Goal: Task Accomplishment & Management: Manage account settings

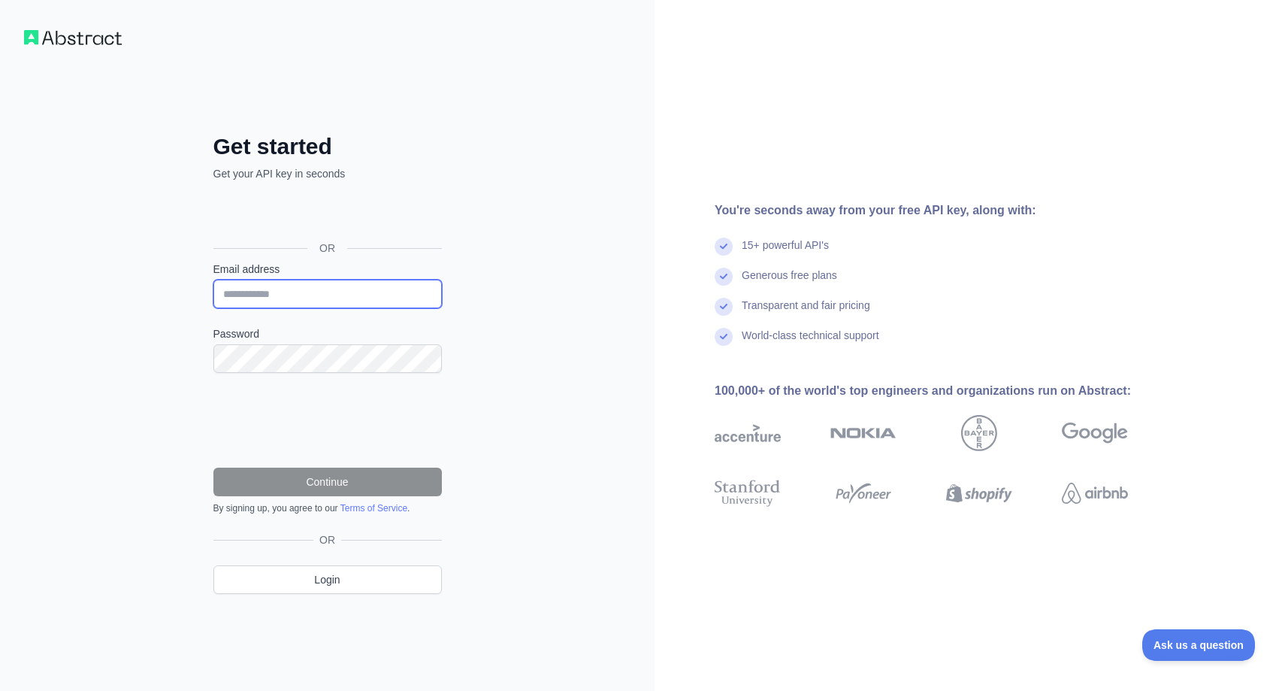
click at [305, 295] on input "Email address" at bounding box center [327, 294] width 228 height 29
paste input "**********"
type input "**********"
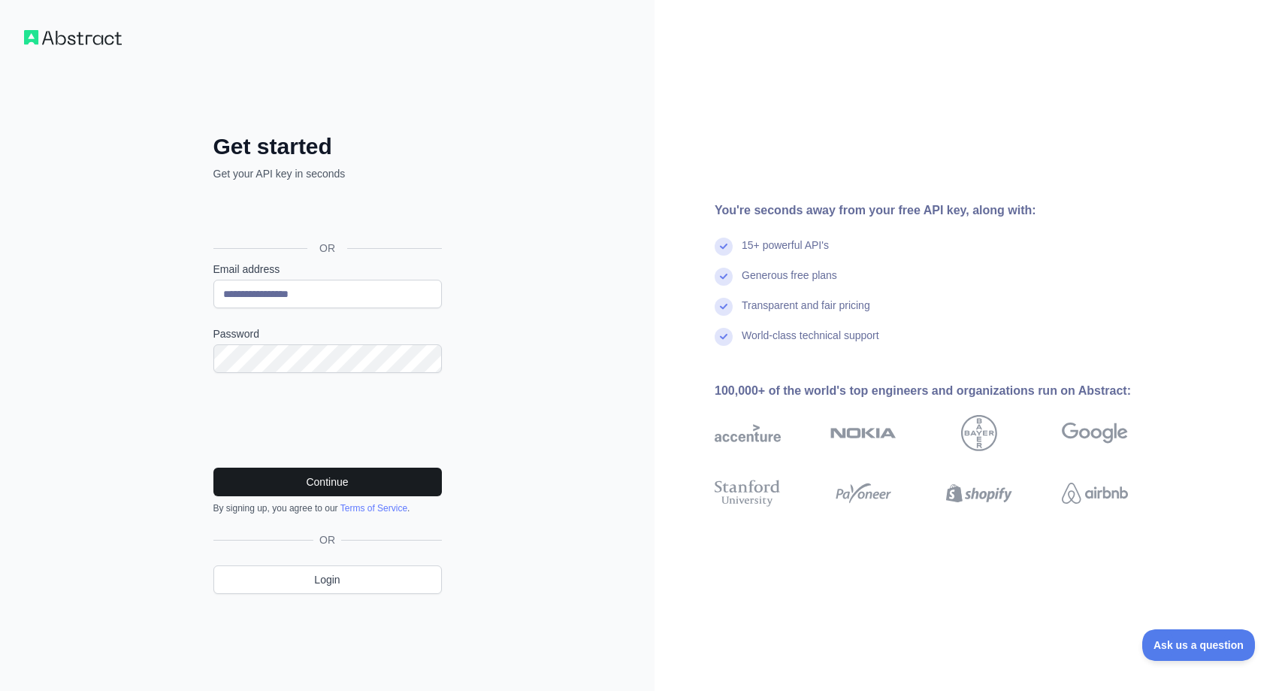
click at [359, 483] on button "Continue" at bounding box center [327, 481] width 228 height 29
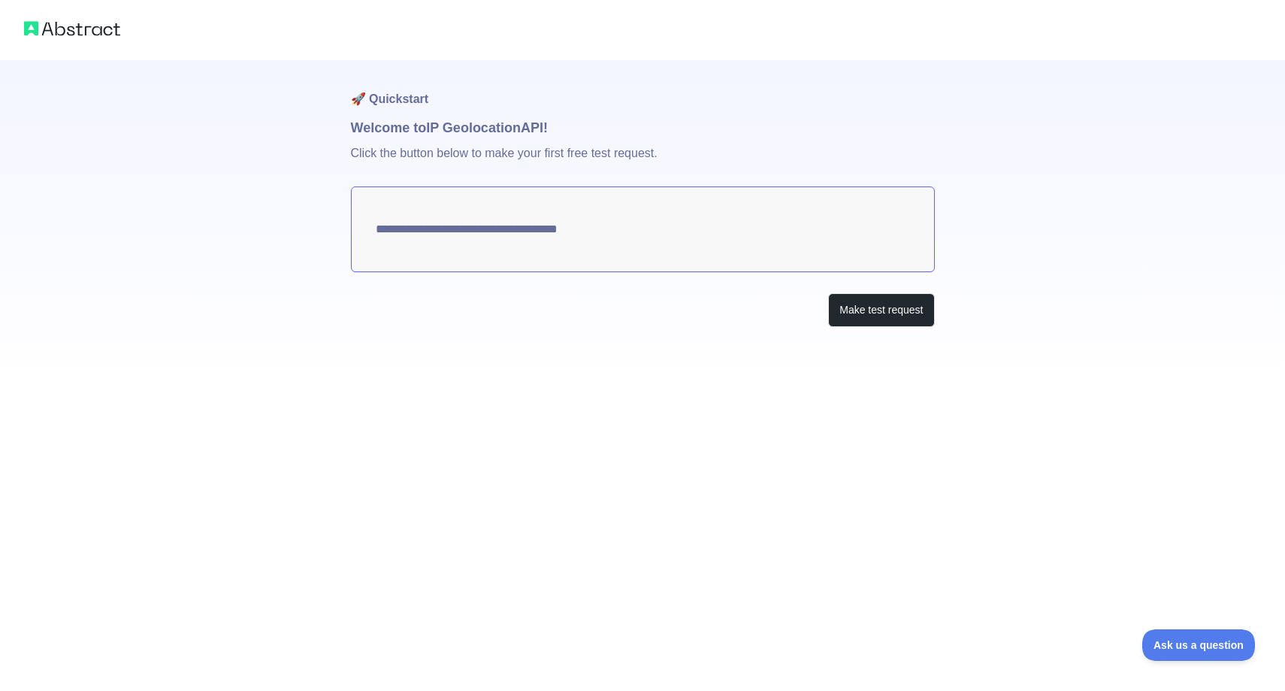
type textarea "**********"
drag, startPoint x: 745, startPoint y: 228, endPoint x: 381, endPoint y: 246, distance: 364.2
click at [381, 246] on textarea "**********" at bounding box center [643, 229] width 584 height 86
click at [841, 309] on button "Make test request" at bounding box center [881, 310] width 106 height 34
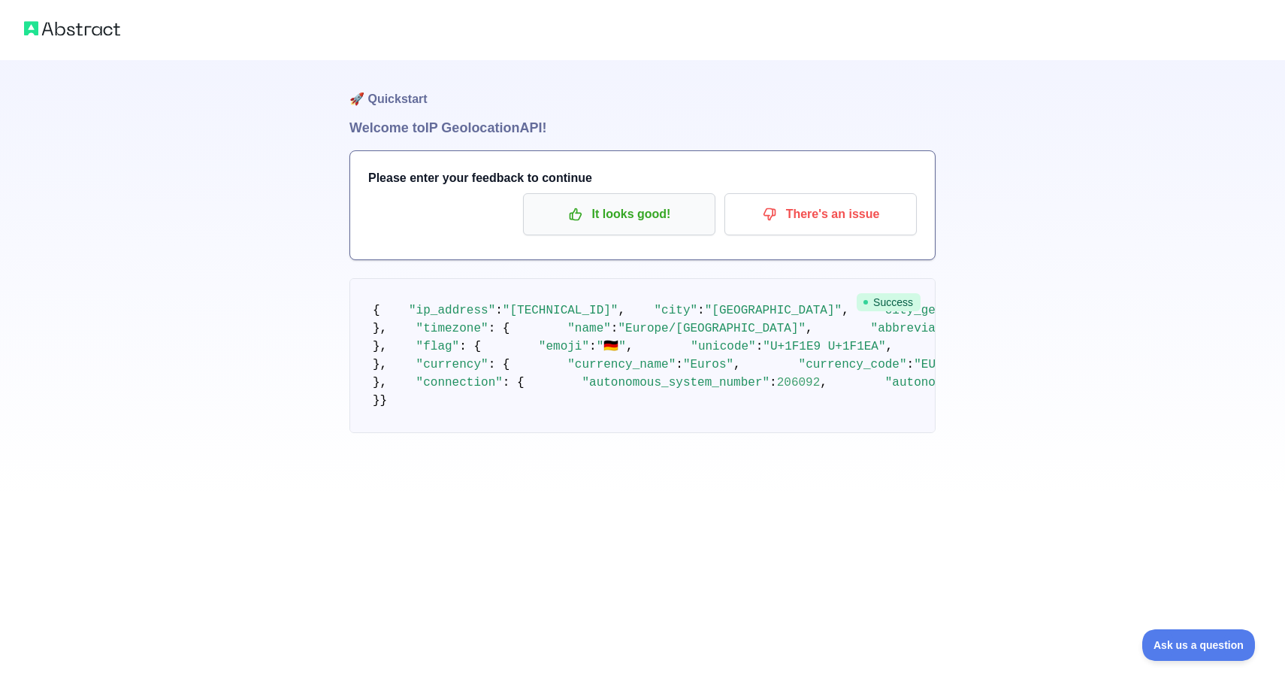
click at [668, 209] on p "It looks good!" at bounding box center [619, 214] width 170 height 26
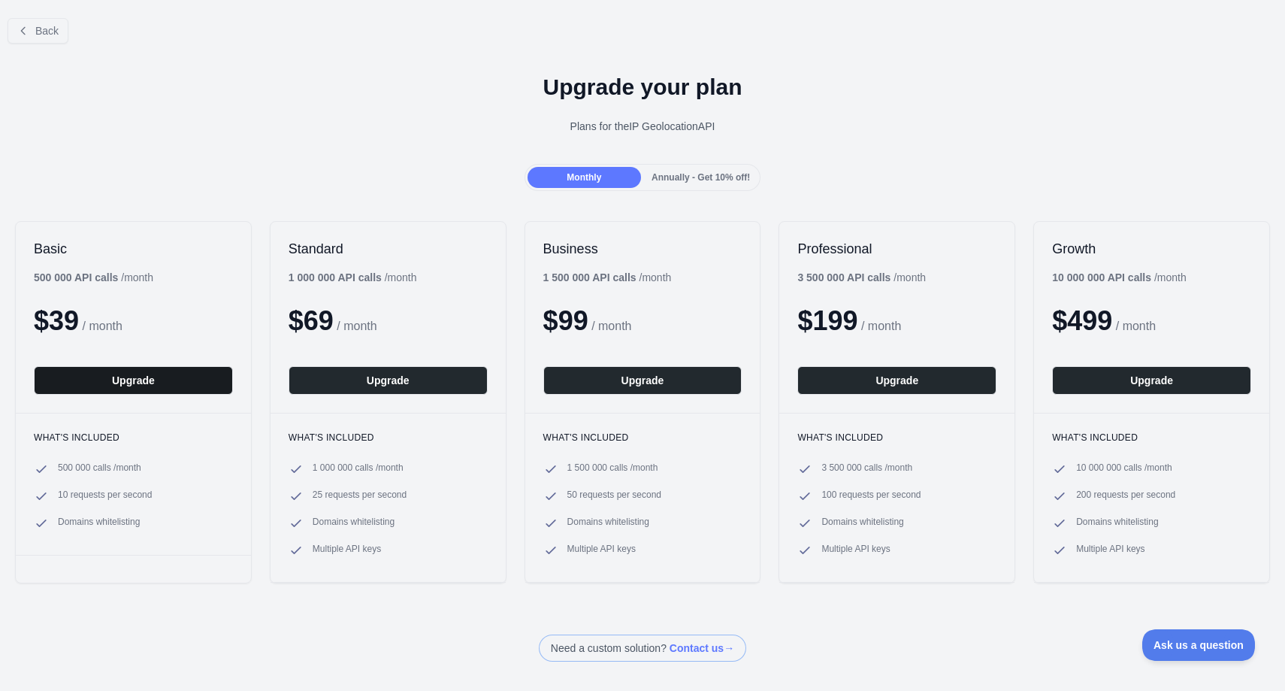
click at [176, 378] on button "Upgrade" at bounding box center [133, 380] width 199 height 29
click at [704, 167] on div "Annually - Get 10% off!" at bounding box center [700, 177] width 113 height 21
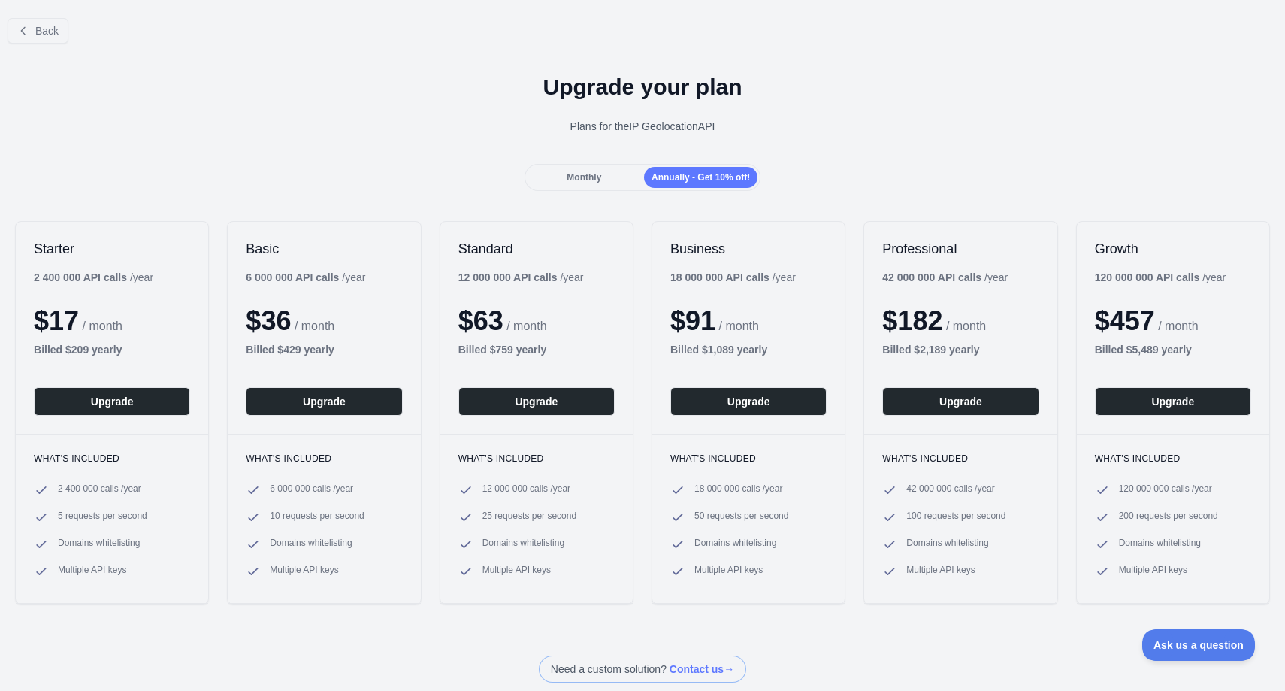
click at [600, 170] on div "Monthly" at bounding box center [584, 177] width 113 height 21
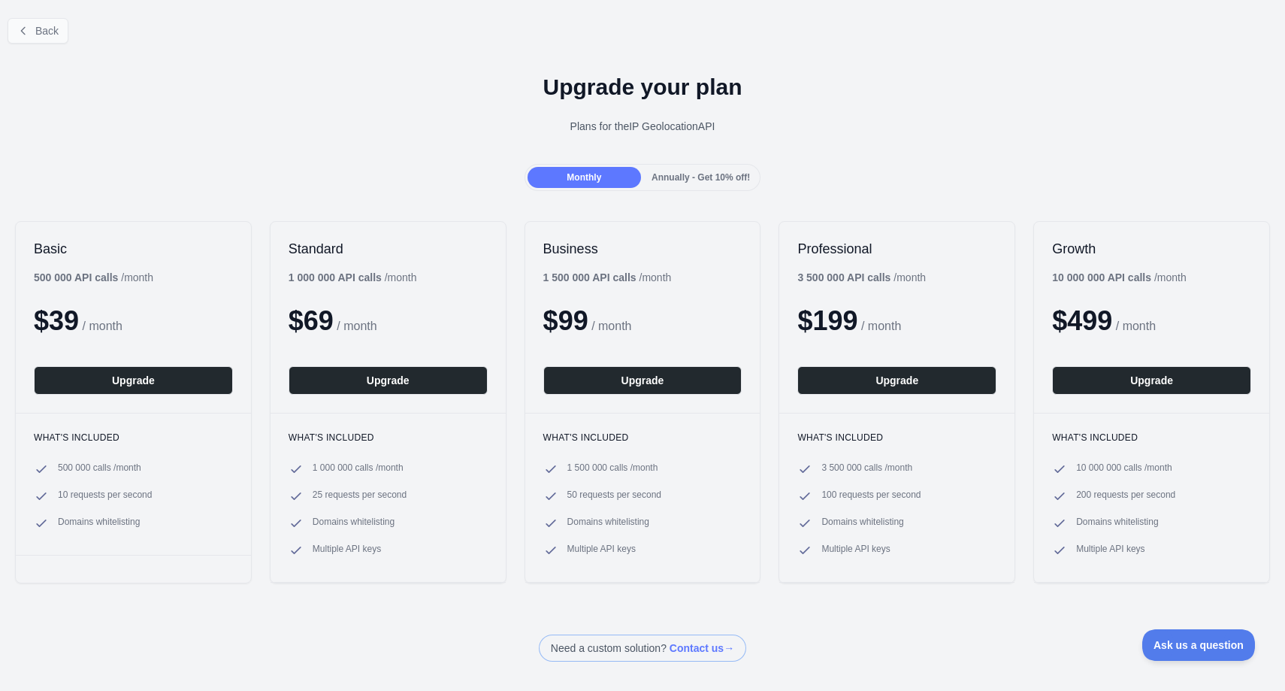
click at [45, 34] on span "Back" at bounding box center [46, 31] width 23 height 12
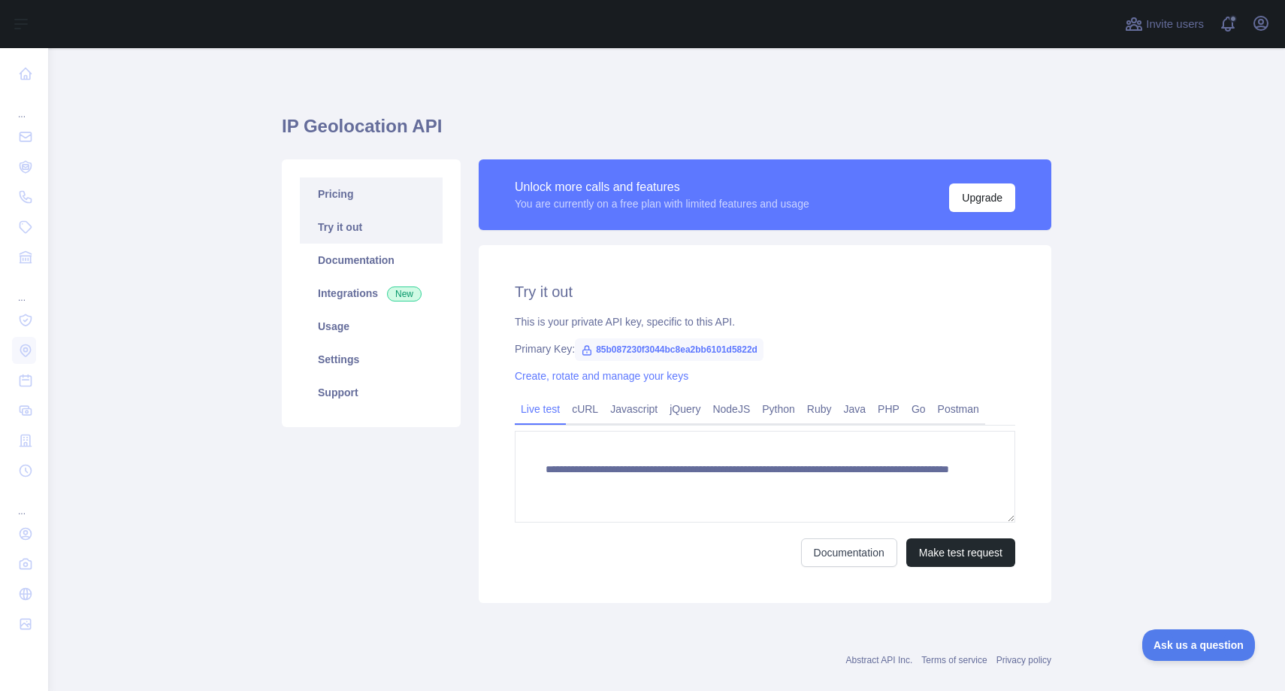
click at [346, 195] on link "Pricing" at bounding box center [371, 193] width 143 height 33
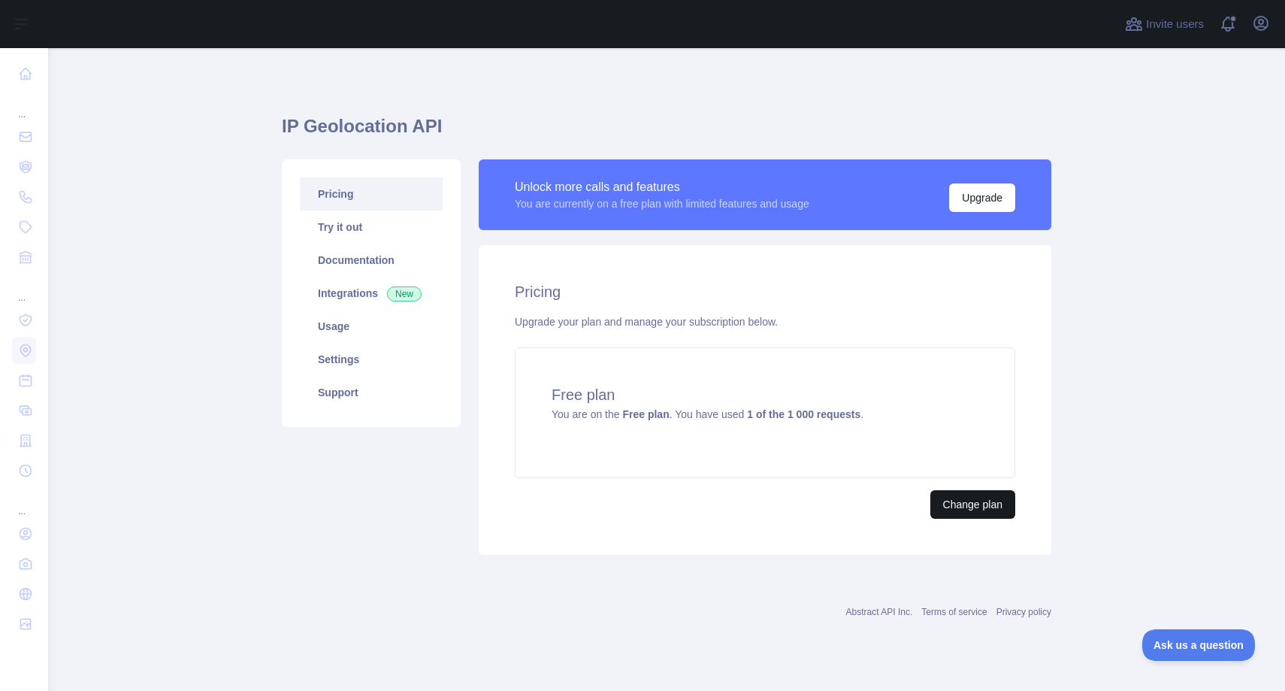
click at [973, 507] on button "Change plan" at bounding box center [972, 504] width 85 height 29
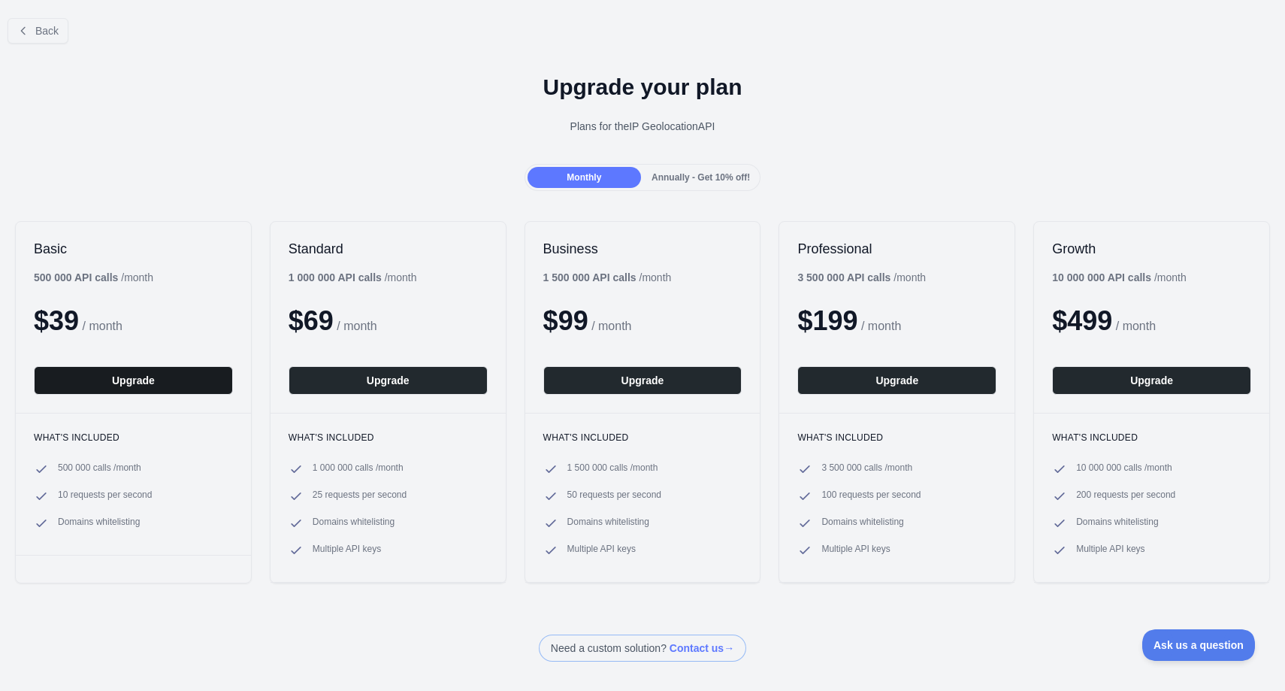
click at [186, 381] on button "Upgrade" at bounding box center [133, 380] width 199 height 29
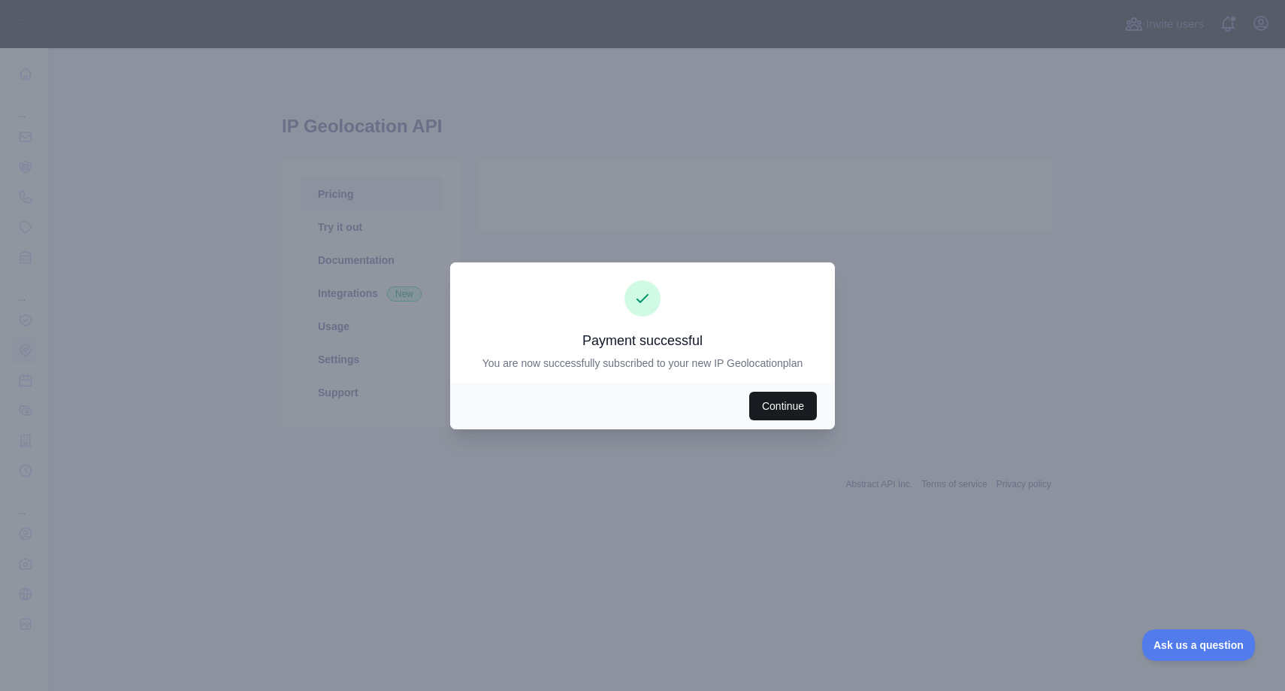
click at [776, 410] on button "Continue" at bounding box center [783, 406] width 68 height 29
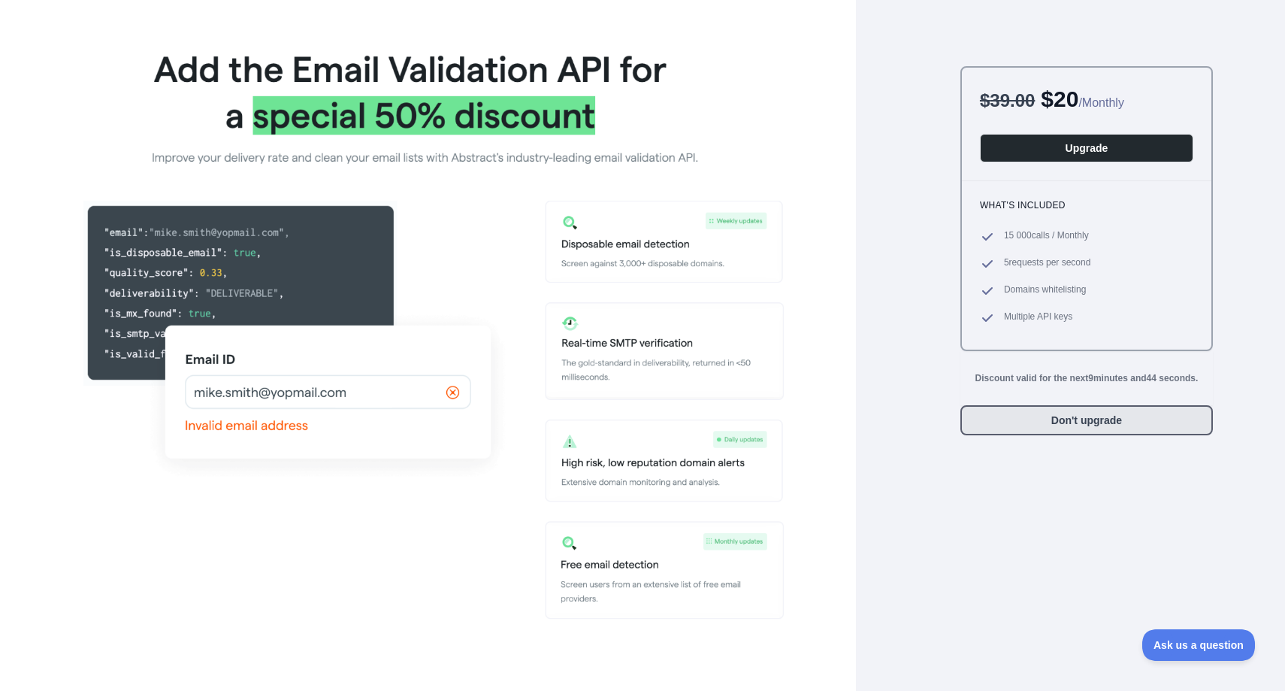
click at [1121, 419] on button "Don't upgrade" at bounding box center [1086, 420] width 253 height 30
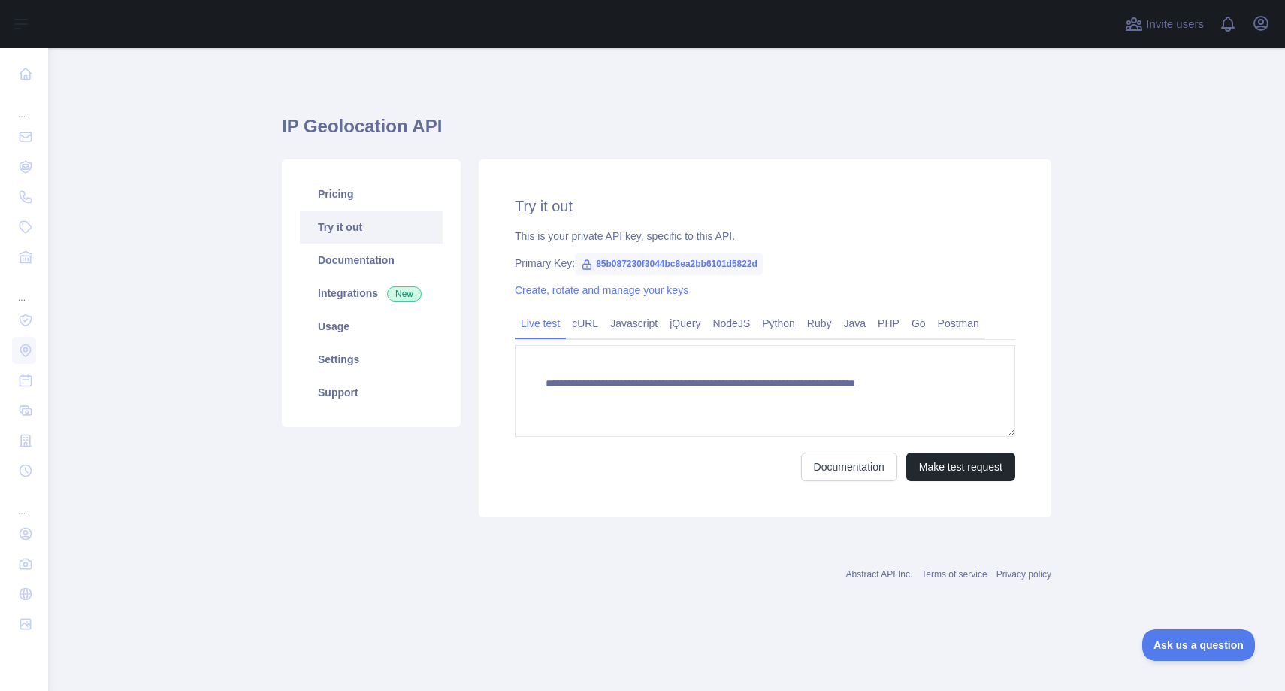
type textarea "**********"
click at [349, 395] on link "Support" at bounding box center [371, 392] width 143 height 33
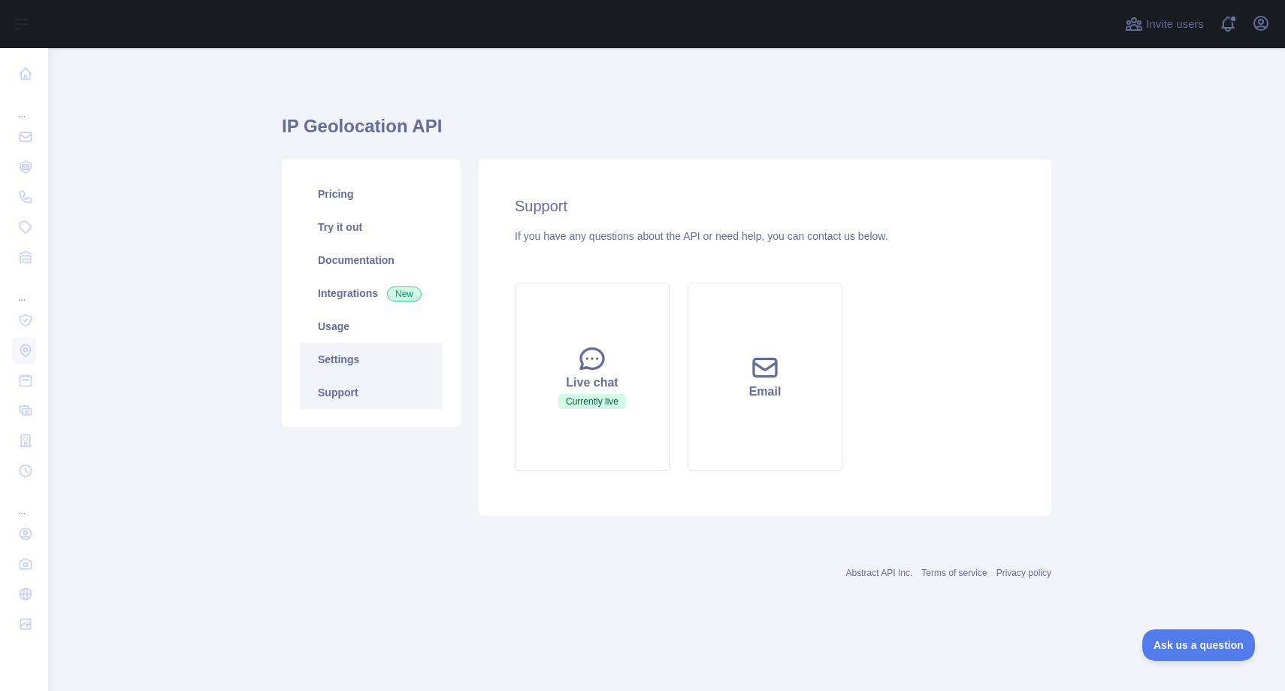
click at [349, 369] on link "Settings" at bounding box center [371, 359] width 143 height 33
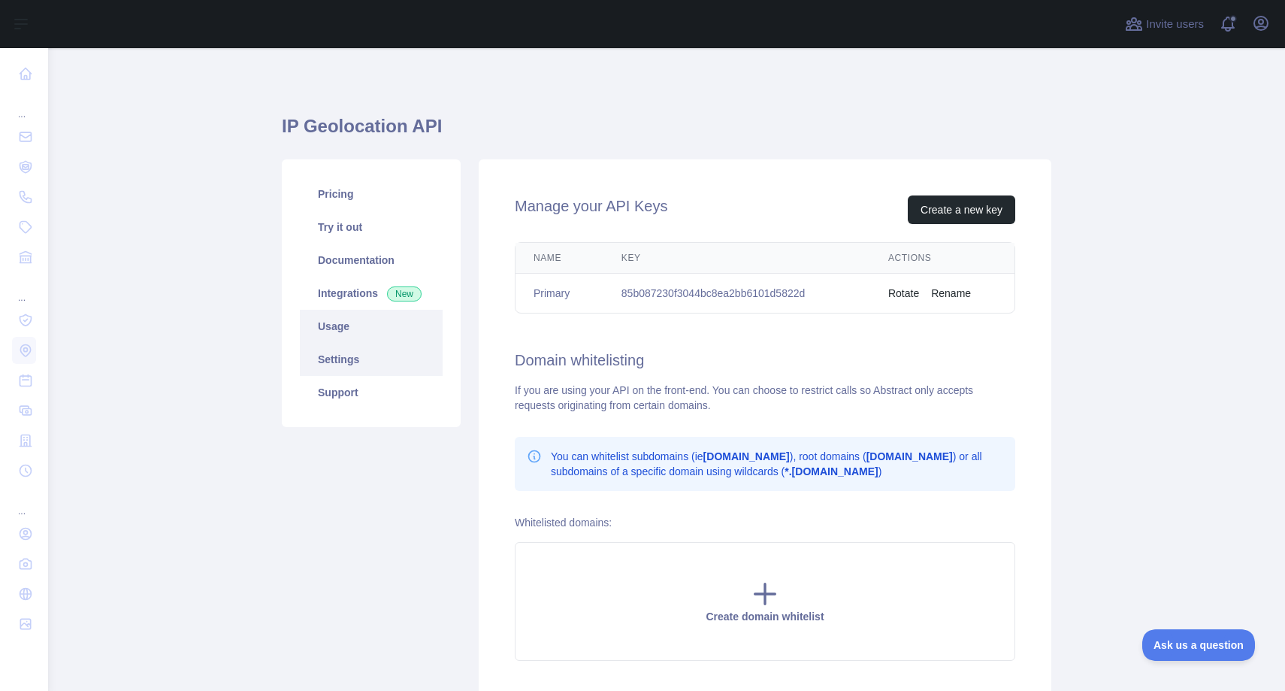
click at [357, 342] on link "Usage" at bounding box center [371, 326] width 143 height 33
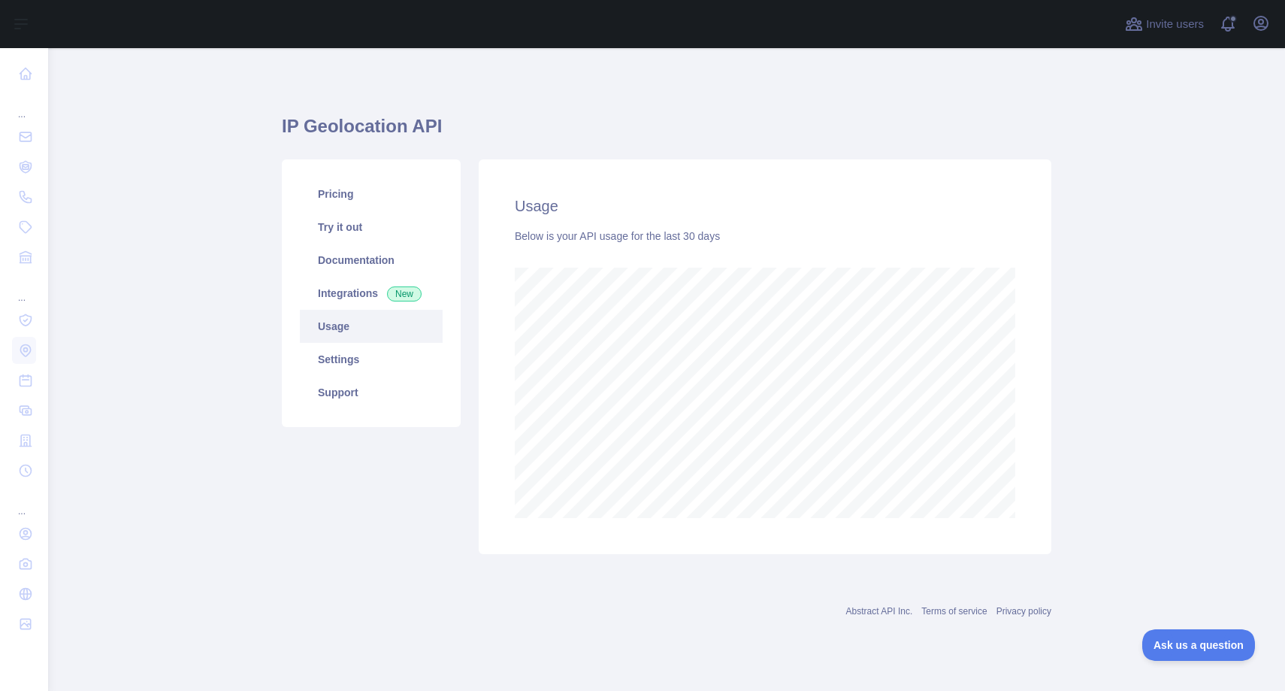
scroll to position [643, 1237]
click at [356, 299] on link "Integrations New" at bounding box center [371, 293] width 143 height 33
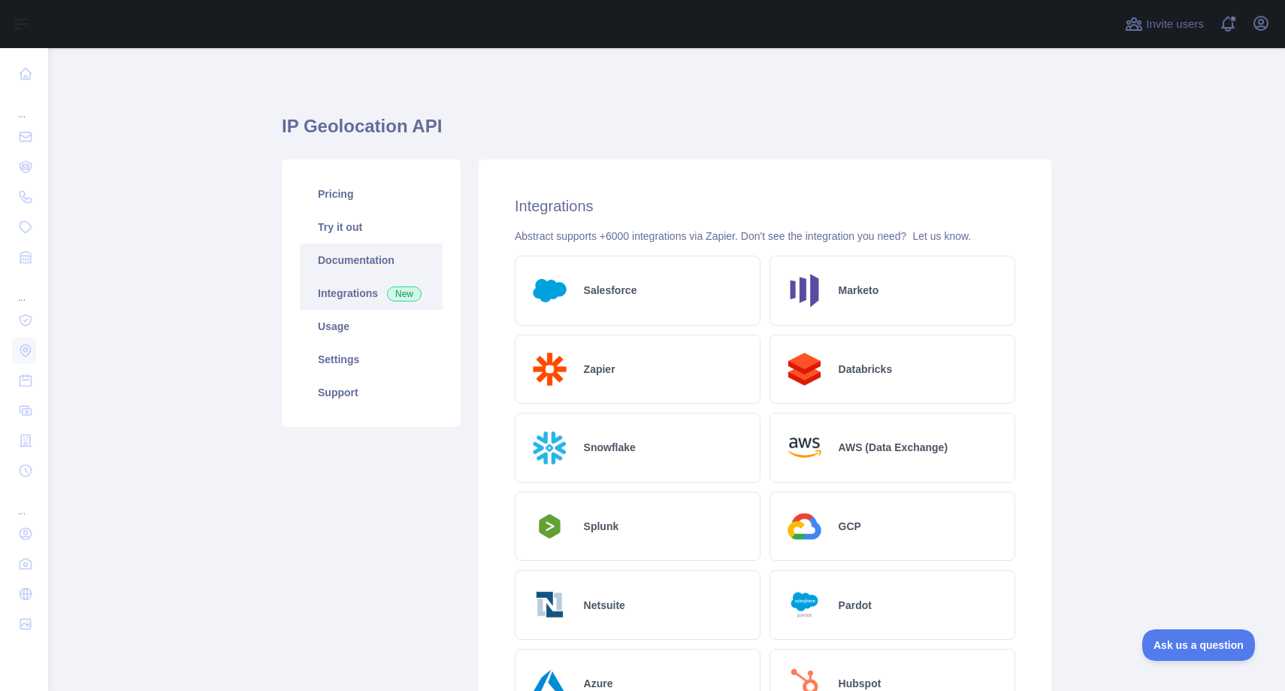
click at [355, 262] on link "Documentation" at bounding box center [371, 259] width 143 height 33
click at [349, 202] on link "Pricing" at bounding box center [371, 193] width 143 height 33
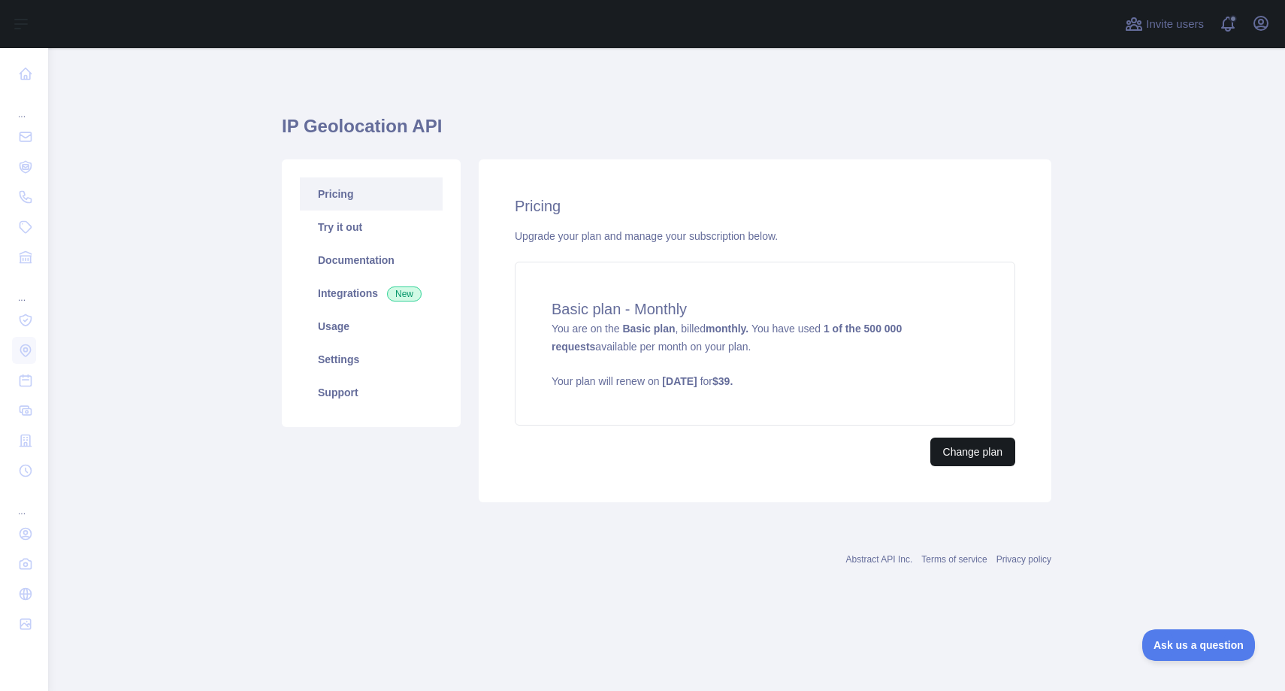
click at [942, 455] on button "Change plan" at bounding box center [972, 451] width 85 height 29
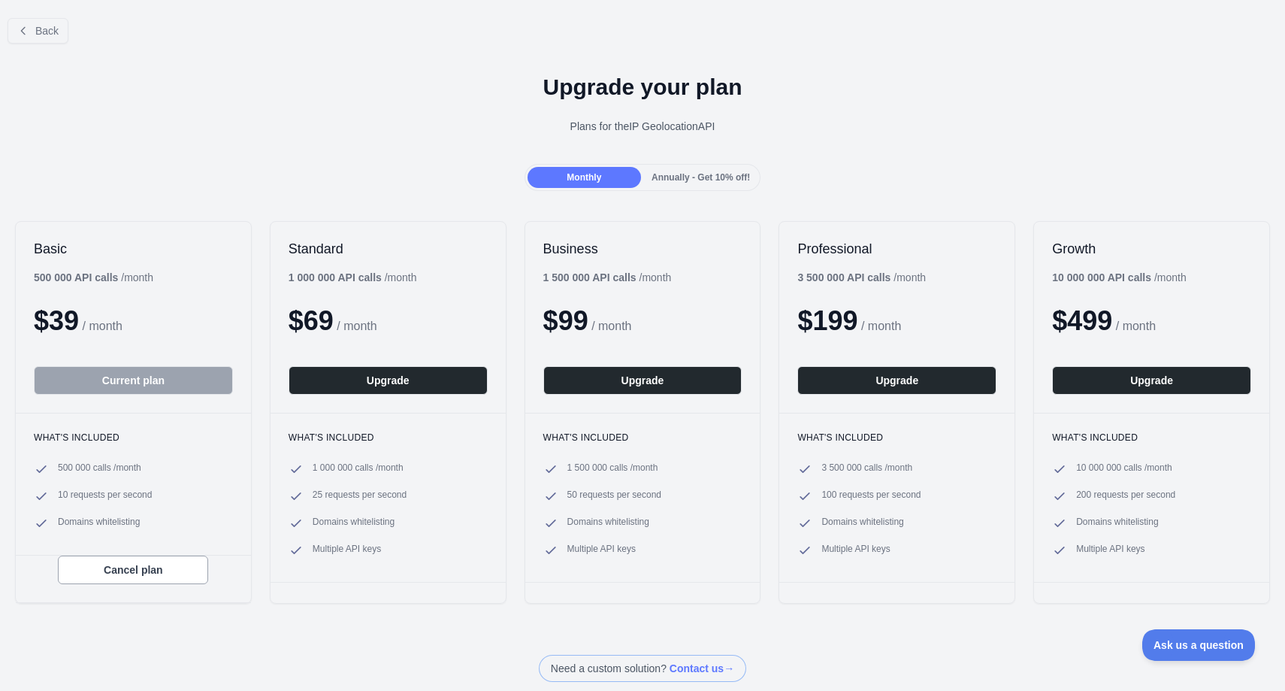
click at [703, 180] on span "Annually - Get 10% off!" at bounding box center [701, 177] width 98 height 11
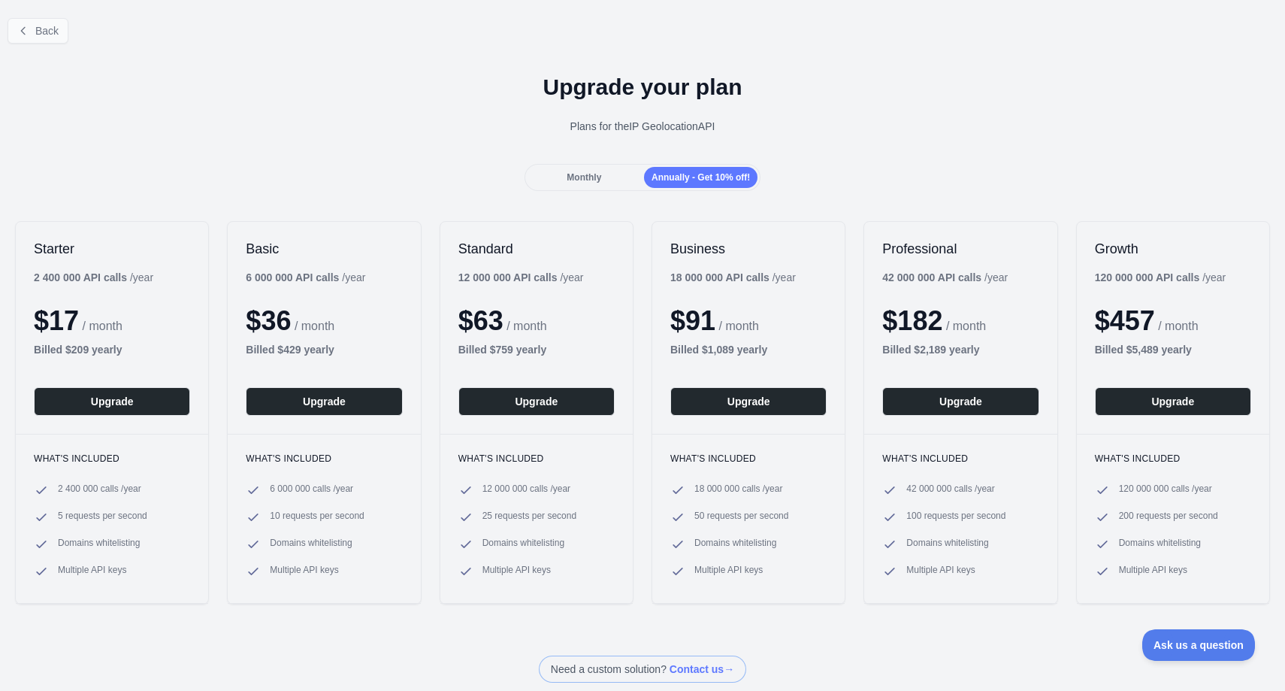
click at [40, 32] on span "Back" at bounding box center [46, 31] width 23 height 12
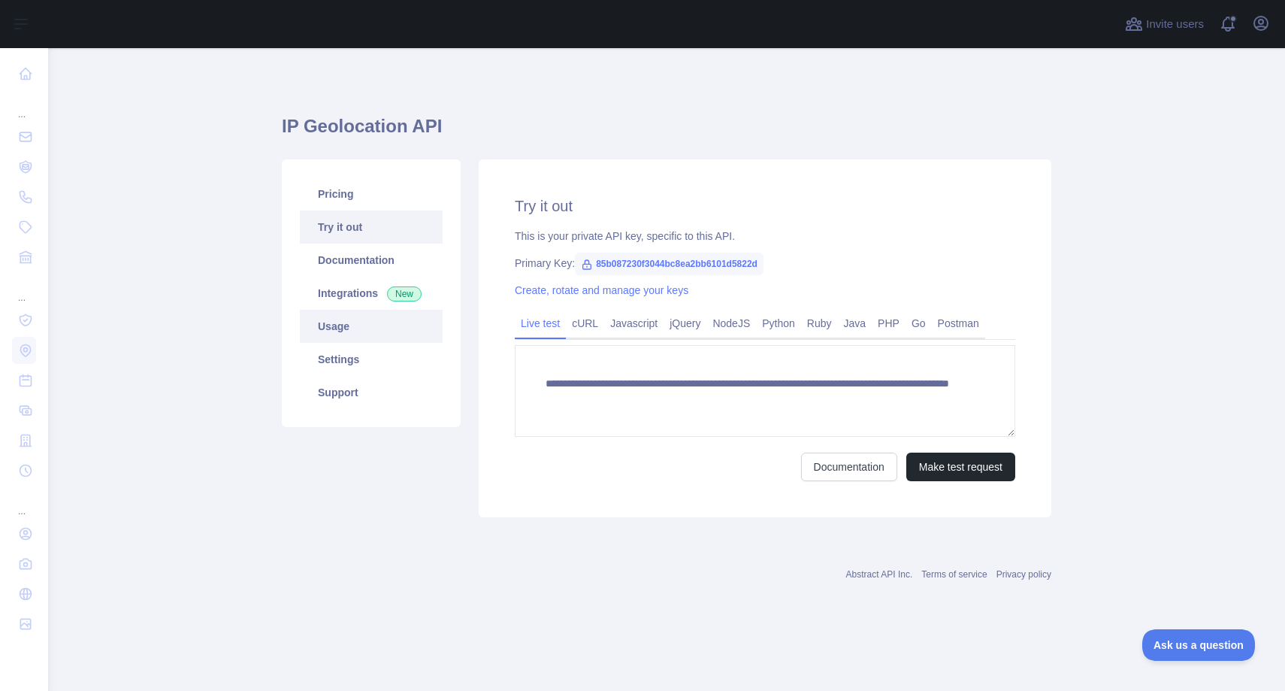
click at [351, 325] on link "Usage" at bounding box center [371, 326] width 143 height 33
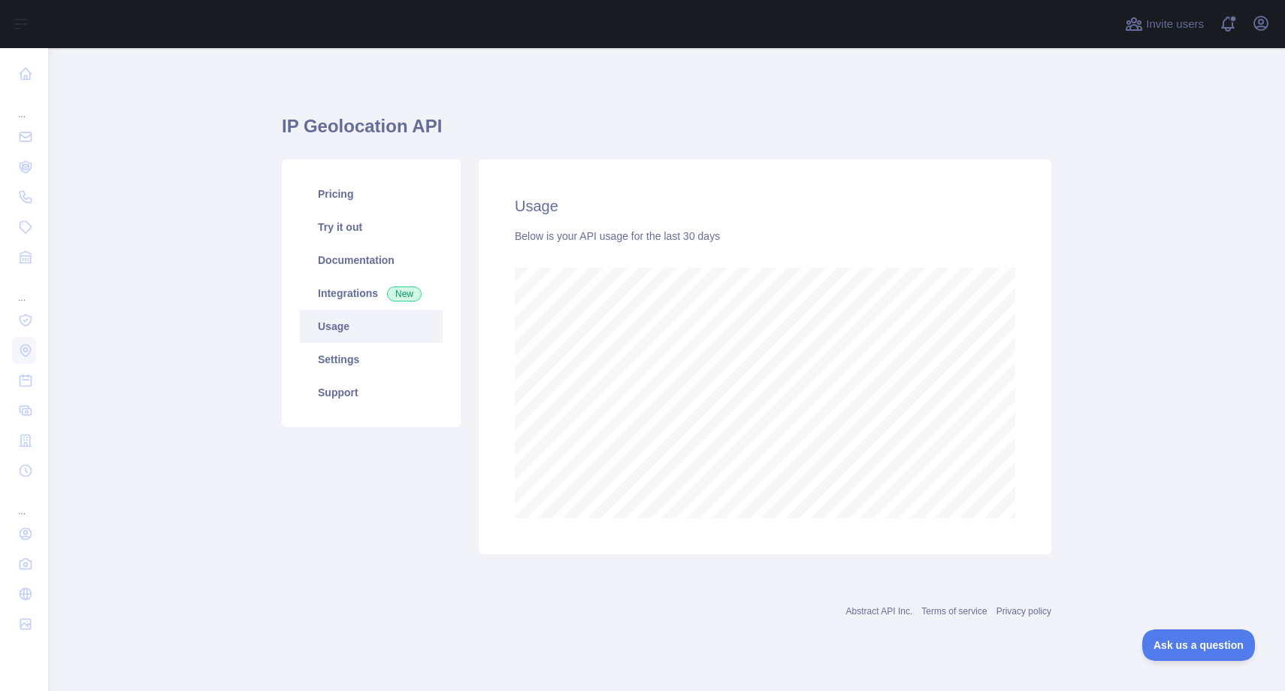
scroll to position [643, 1237]
click at [342, 355] on link "Settings" at bounding box center [371, 359] width 143 height 33
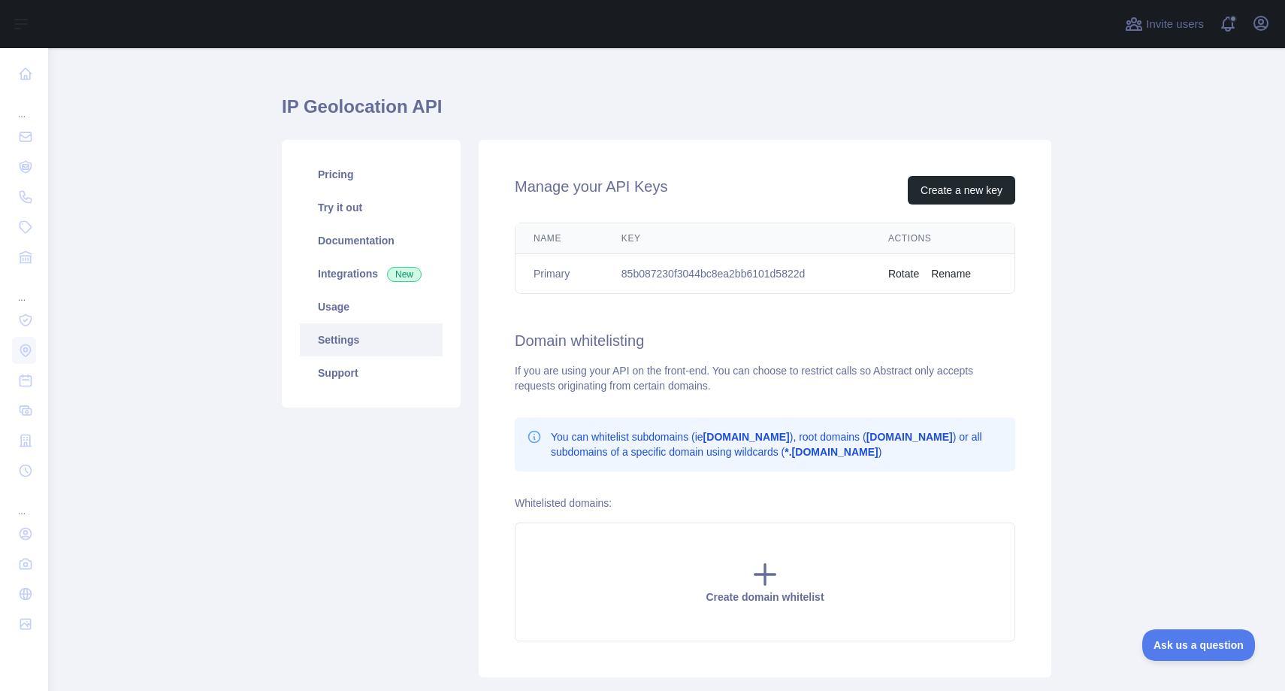
scroll to position [35, 0]
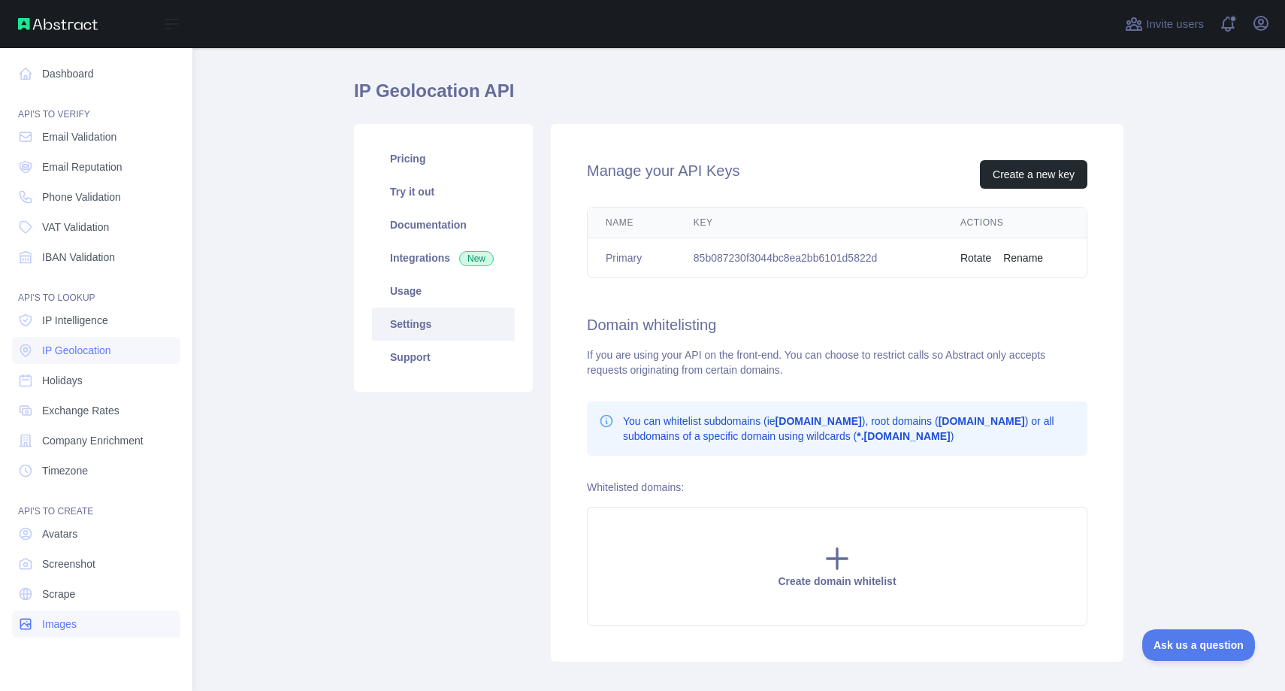
click at [76, 630] on span "Images" at bounding box center [59, 623] width 35 height 15
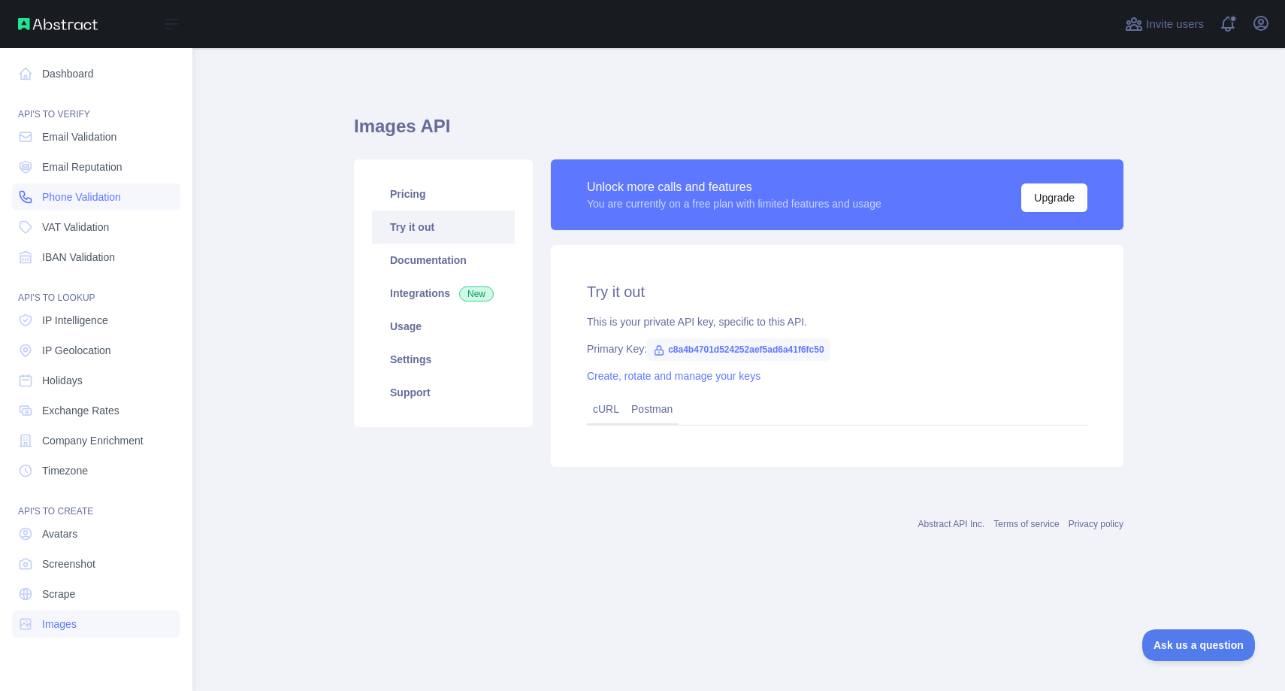
click at [77, 204] on link "Phone Validation" at bounding box center [96, 196] width 168 height 27
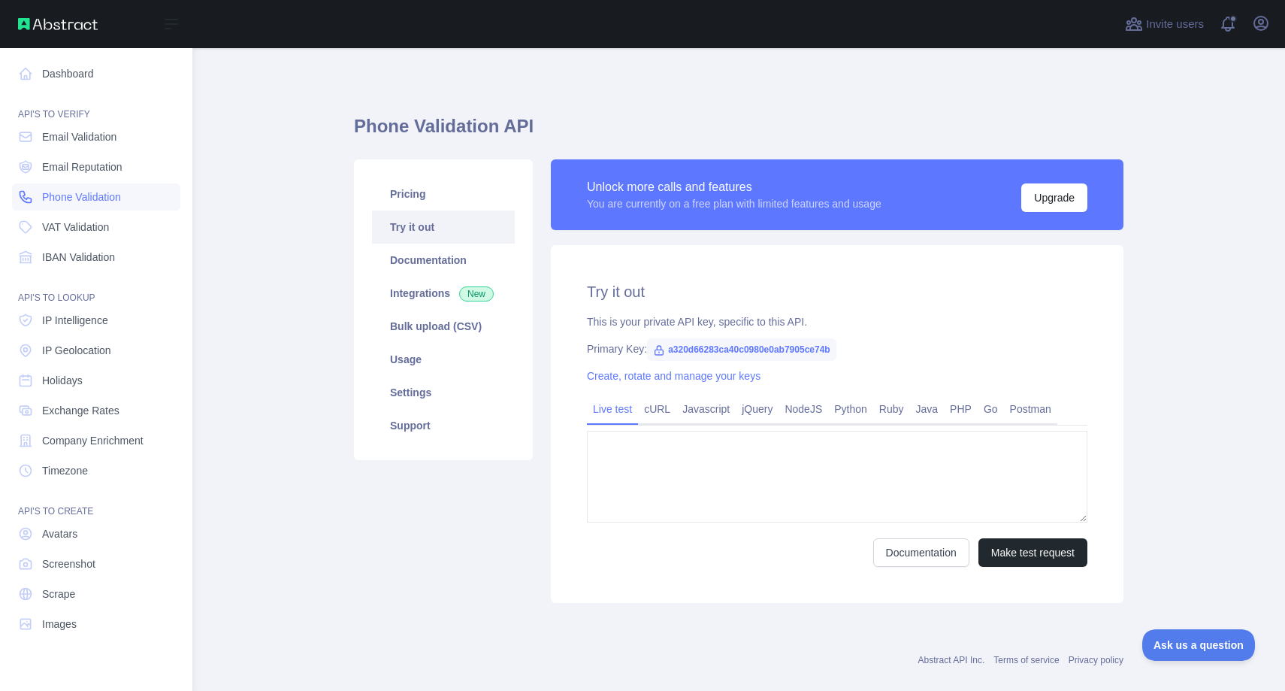
type textarea "**********"
click at [74, 71] on link "Dashboard" at bounding box center [96, 73] width 168 height 27
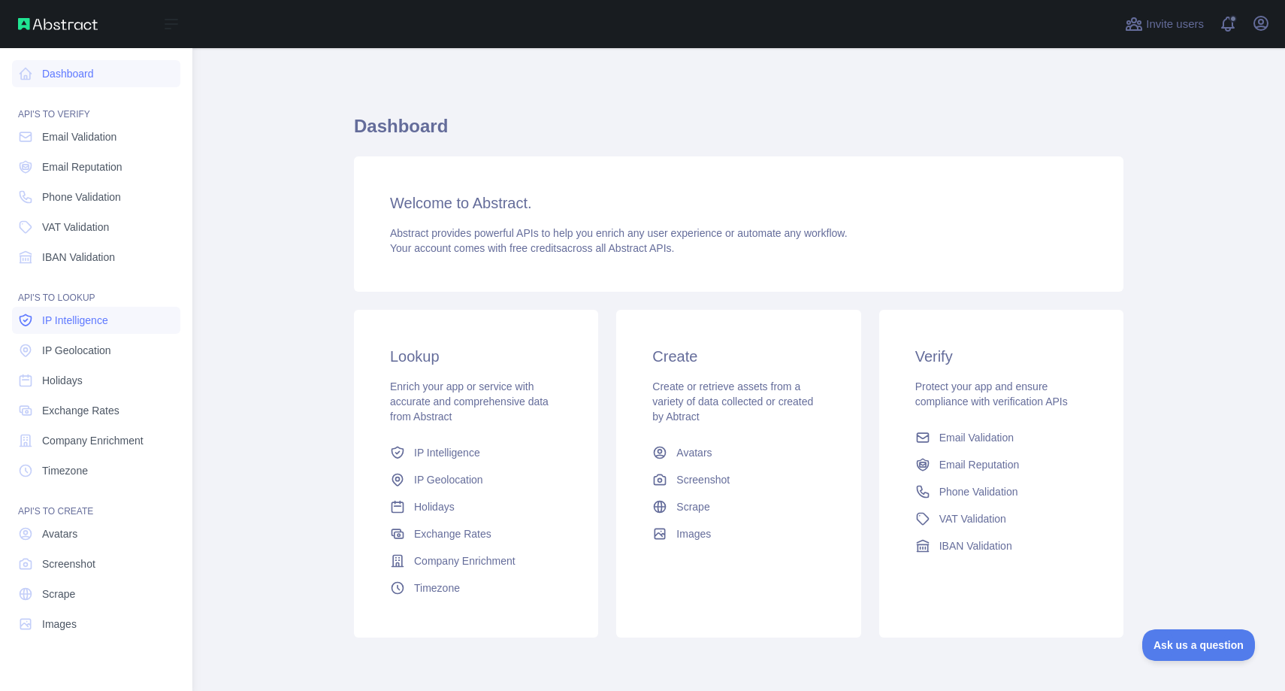
click at [72, 327] on span "IP Intelligence" at bounding box center [75, 320] width 66 height 15
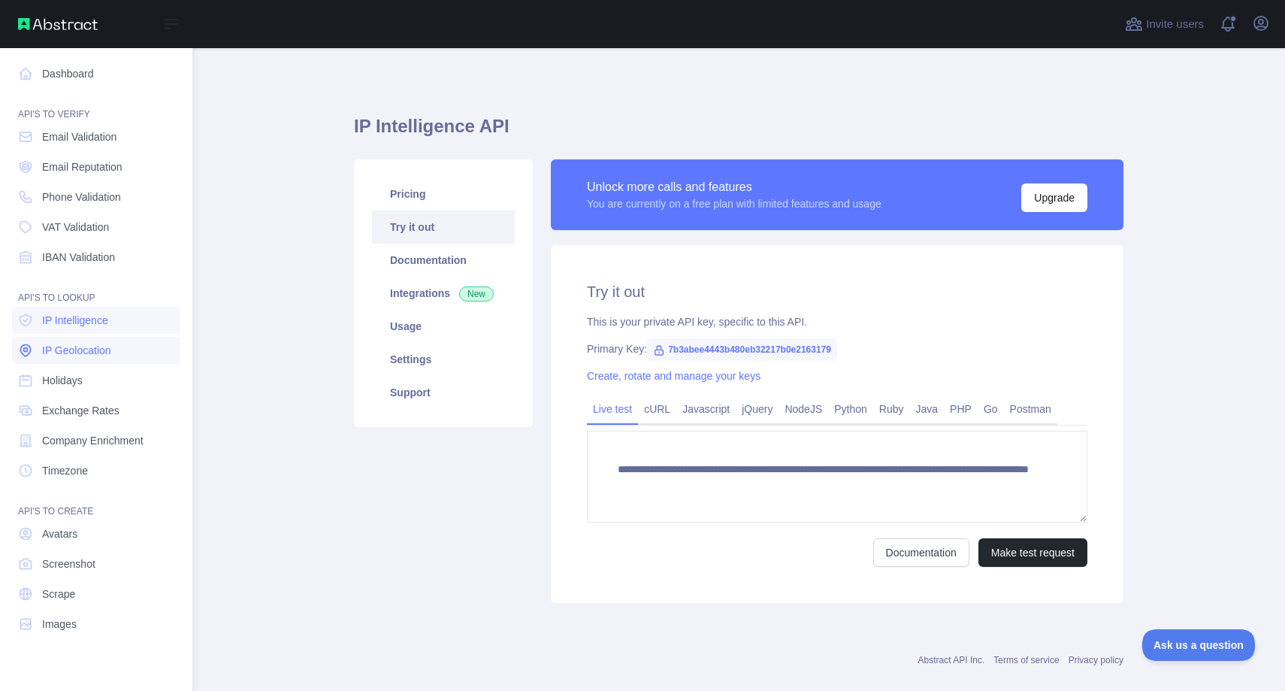
click at [77, 355] on span "IP Geolocation" at bounding box center [76, 350] width 69 height 15
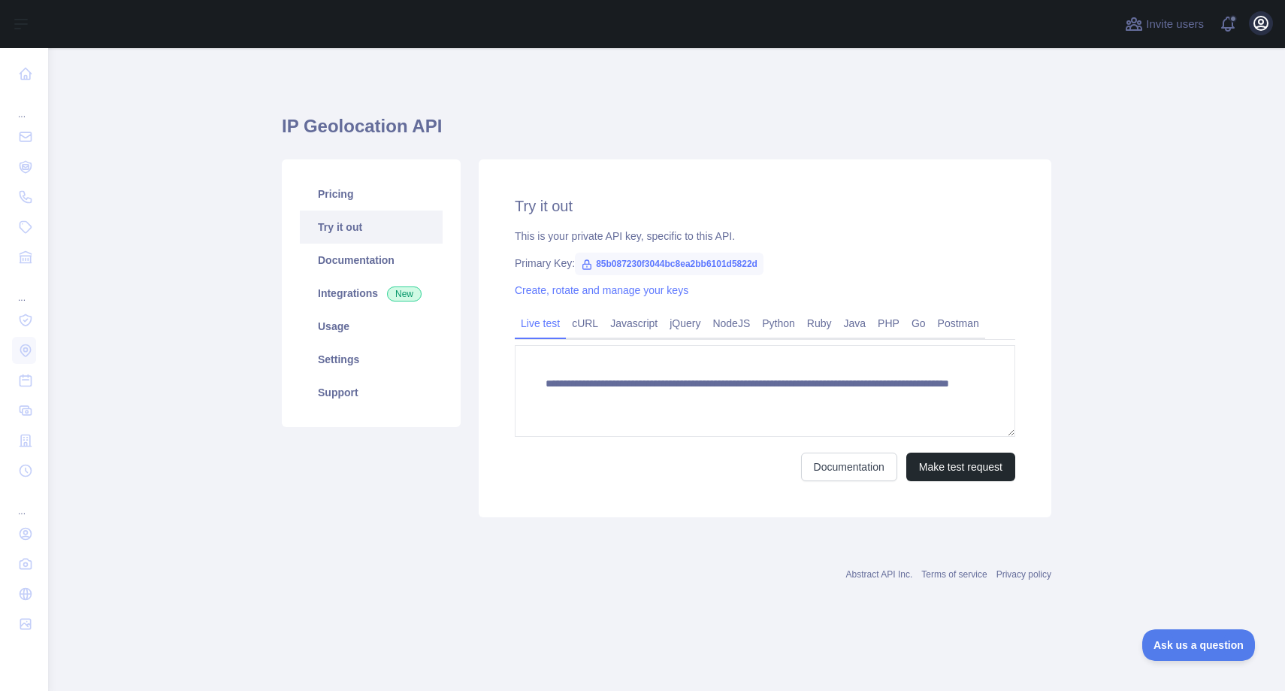
click at [1259, 26] on icon "button" at bounding box center [1261, 23] width 18 height 18
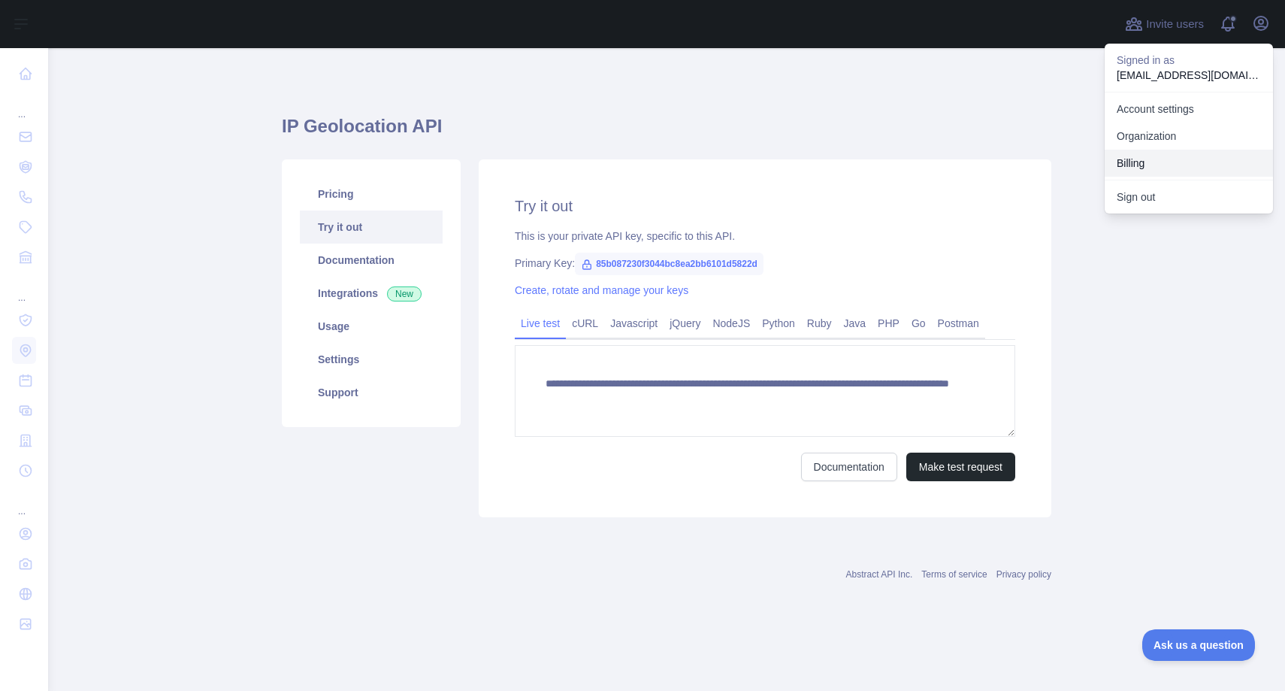
click at [1127, 165] on button "Billing" at bounding box center [1189, 163] width 168 height 27
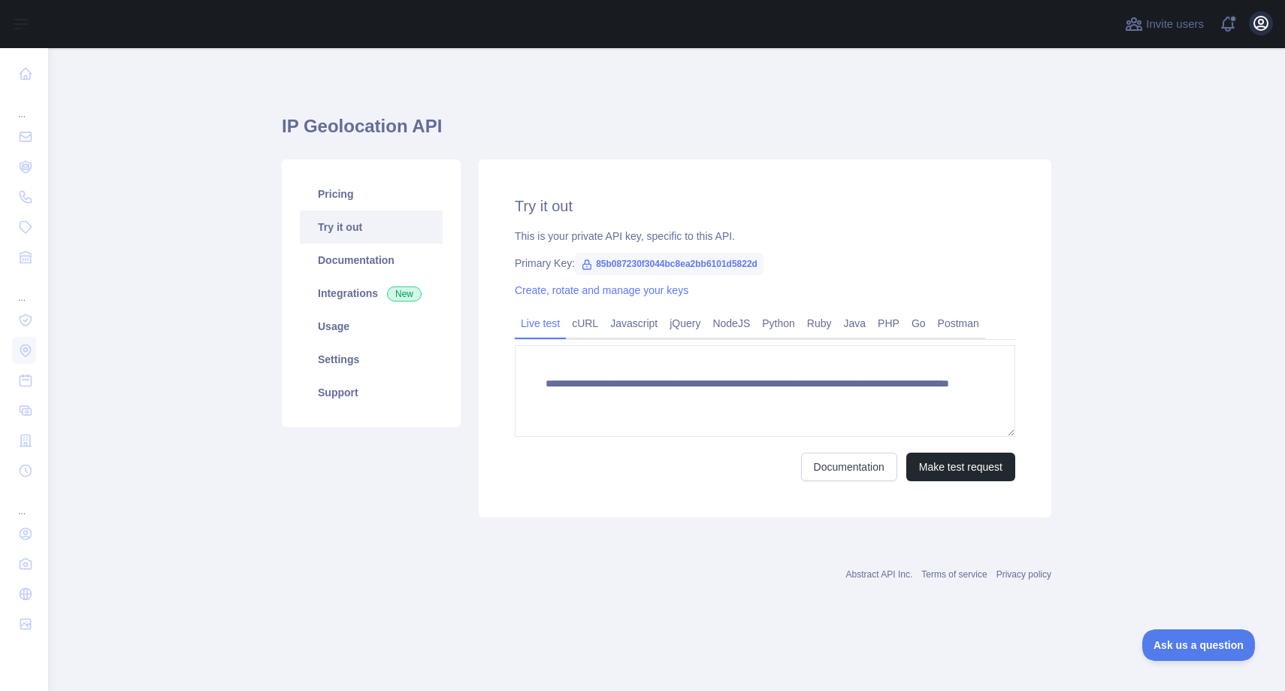
click at [1252, 24] on icon "button" at bounding box center [1261, 23] width 18 height 18
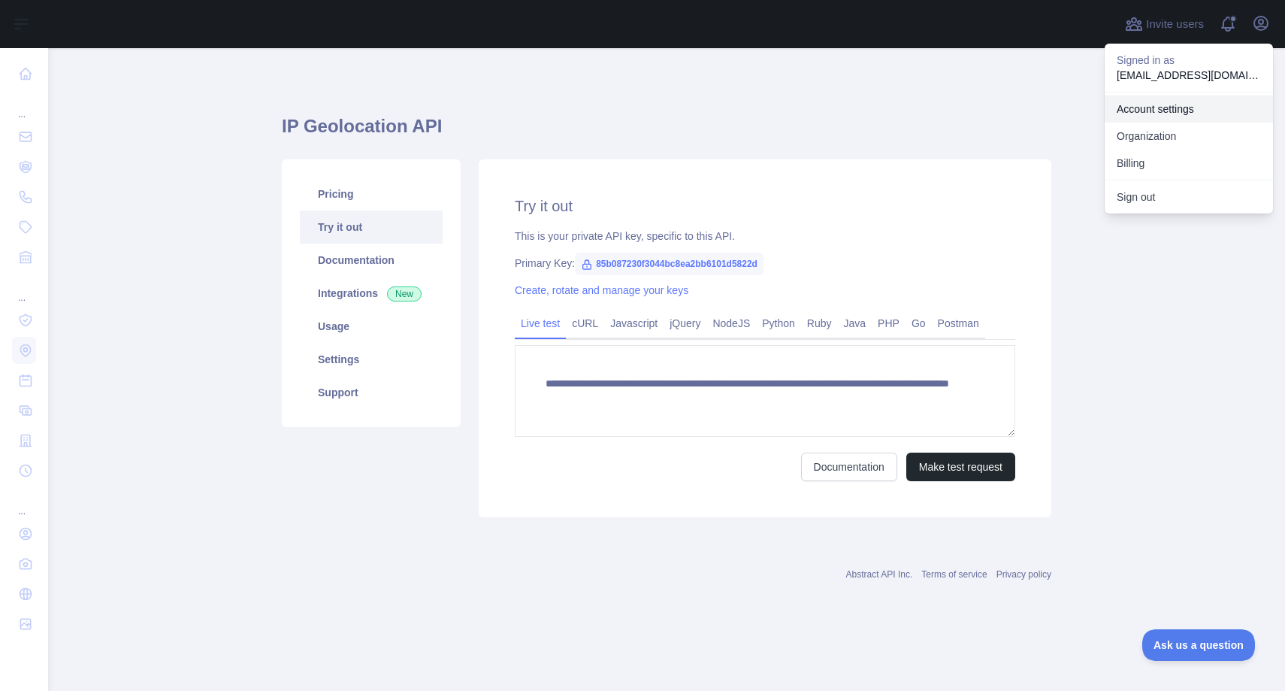
click at [1158, 116] on link "Account settings" at bounding box center [1189, 108] width 168 height 27
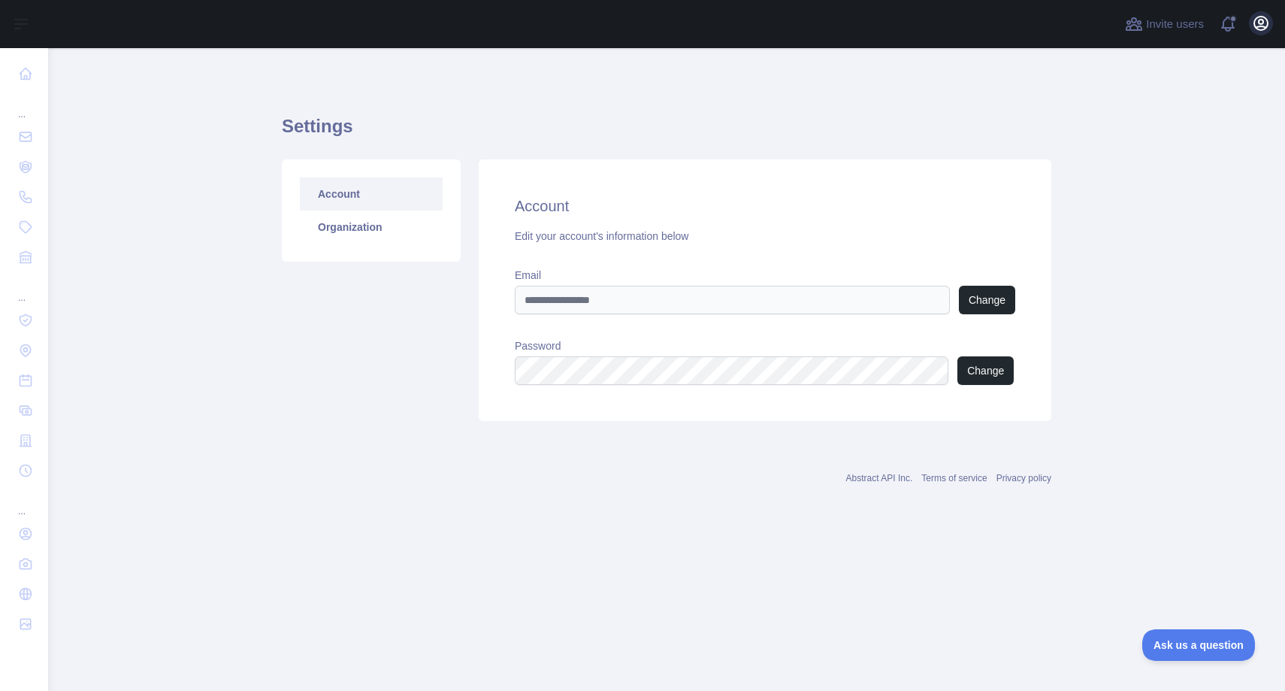
click at [1271, 26] on button "Open user menu" at bounding box center [1261, 23] width 24 height 24
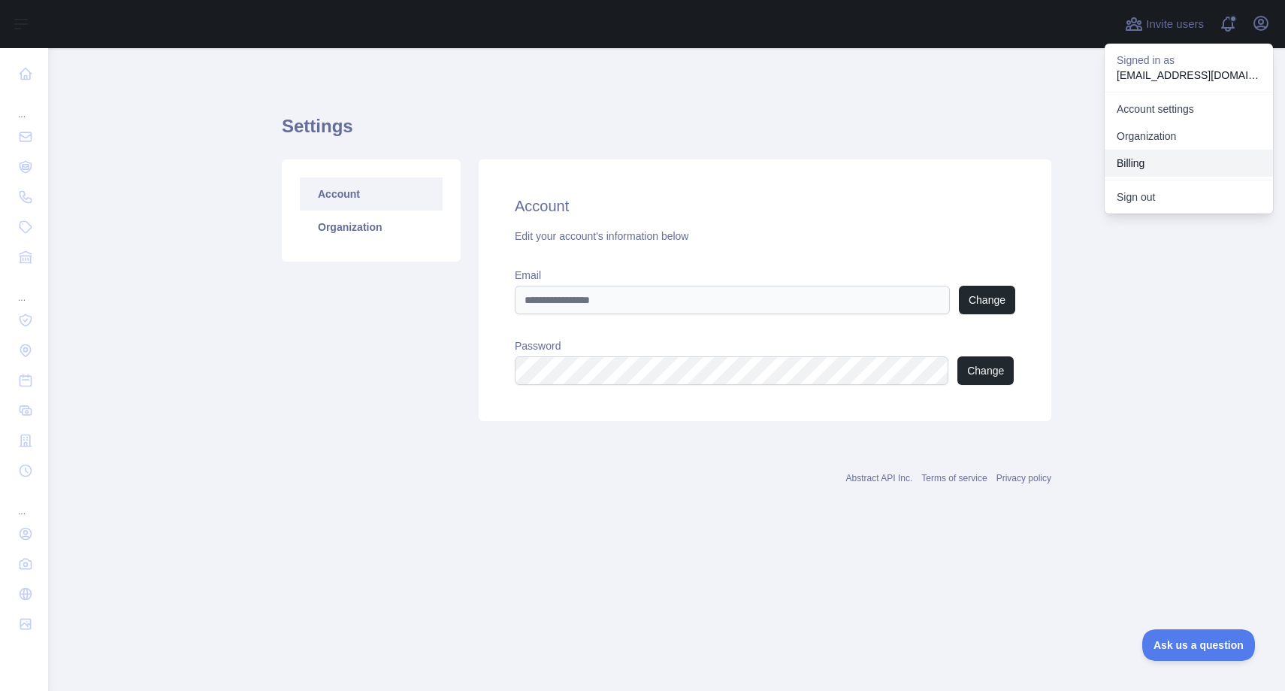
click at [1134, 162] on button "Billing" at bounding box center [1189, 163] width 168 height 27
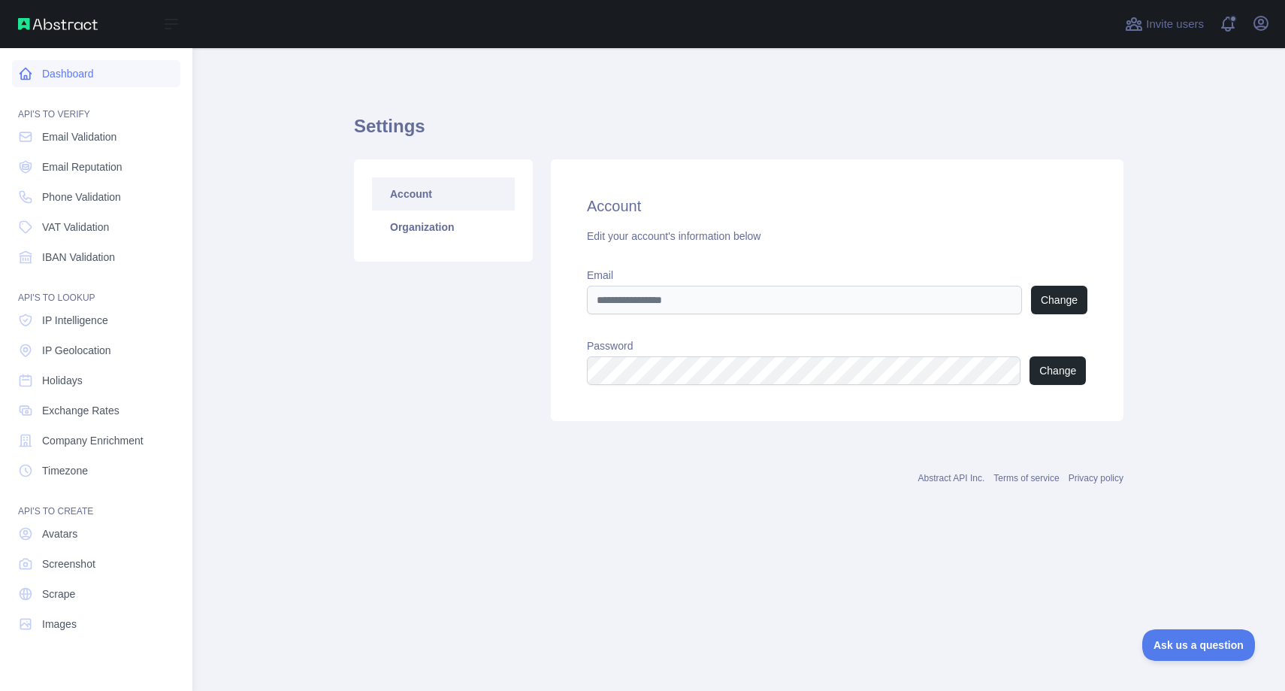
click at [48, 65] on link "Dashboard" at bounding box center [96, 73] width 168 height 27
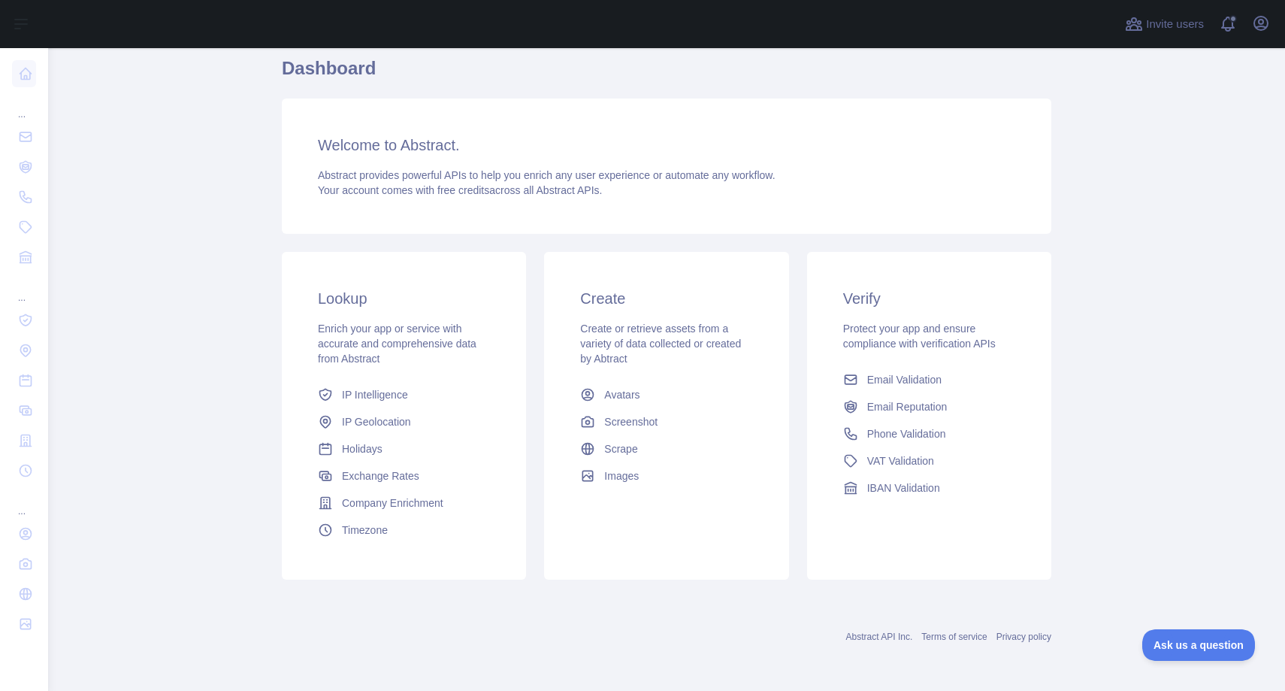
scroll to position [58, 0]
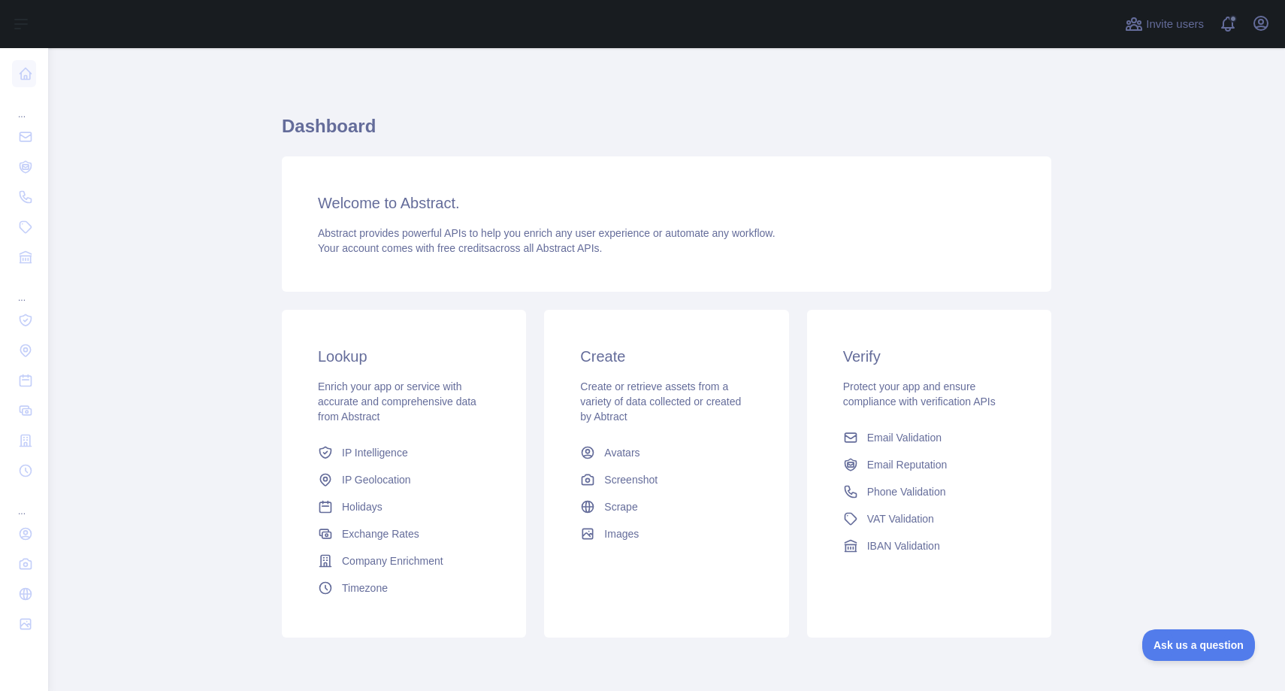
click at [846, 120] on h1 "Dashboard" at bounding box center [667, 132] width 770 height 36
